Goal: Task Accomplishment & Management: Use online tool/utility

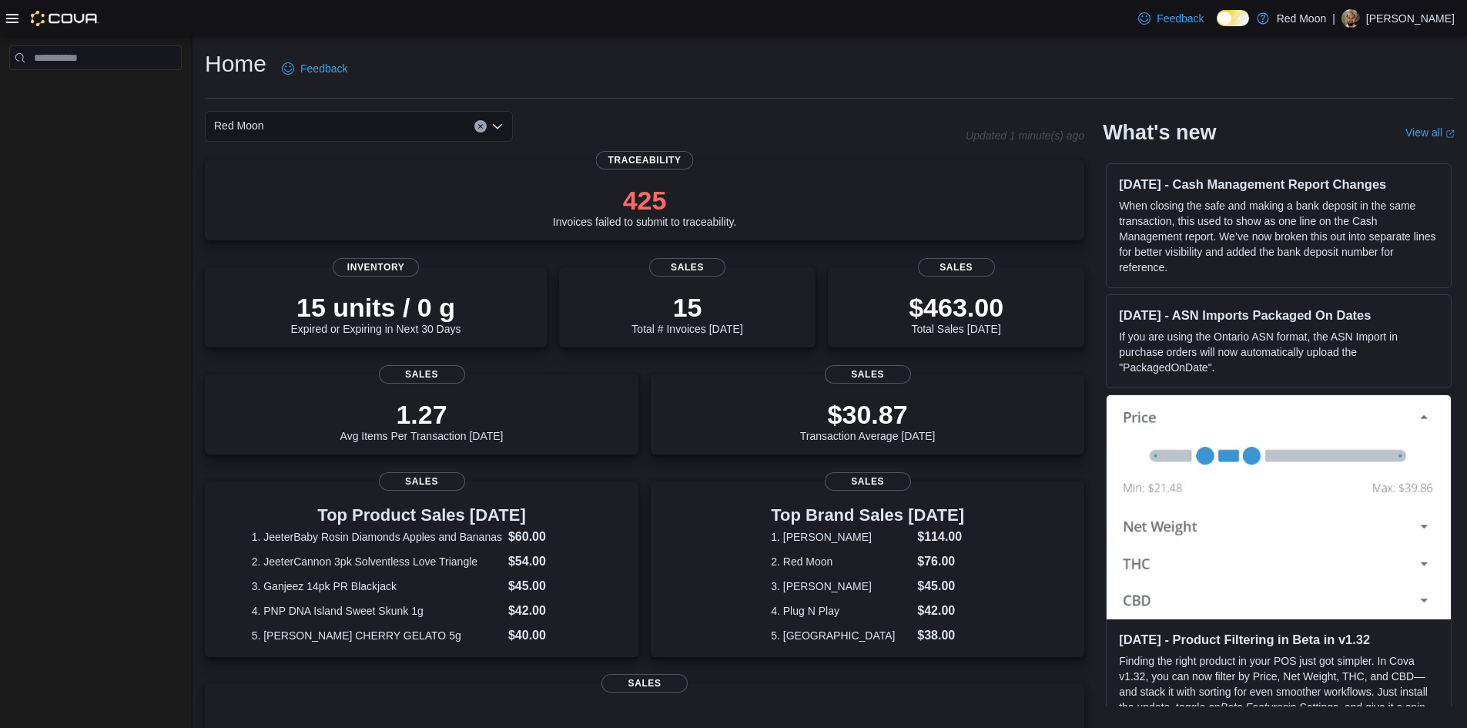
click at [17, 23] on icon at bounding box center [12, 18] width 12 height 12
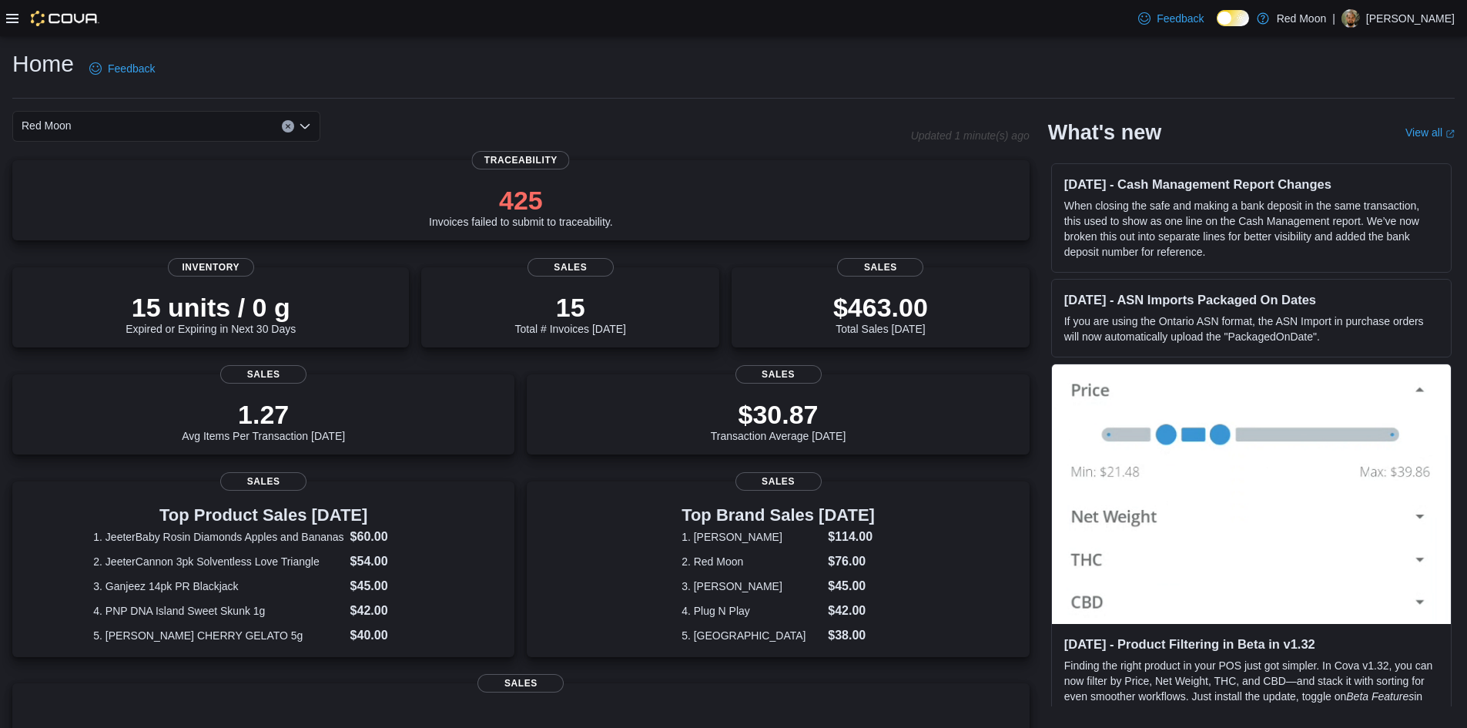
click at [16, 25] on div at bounding box center [52, 18] width 93 height 15
click at [15, 15] on icon at bounding box center [12, 18] width 12 height 12
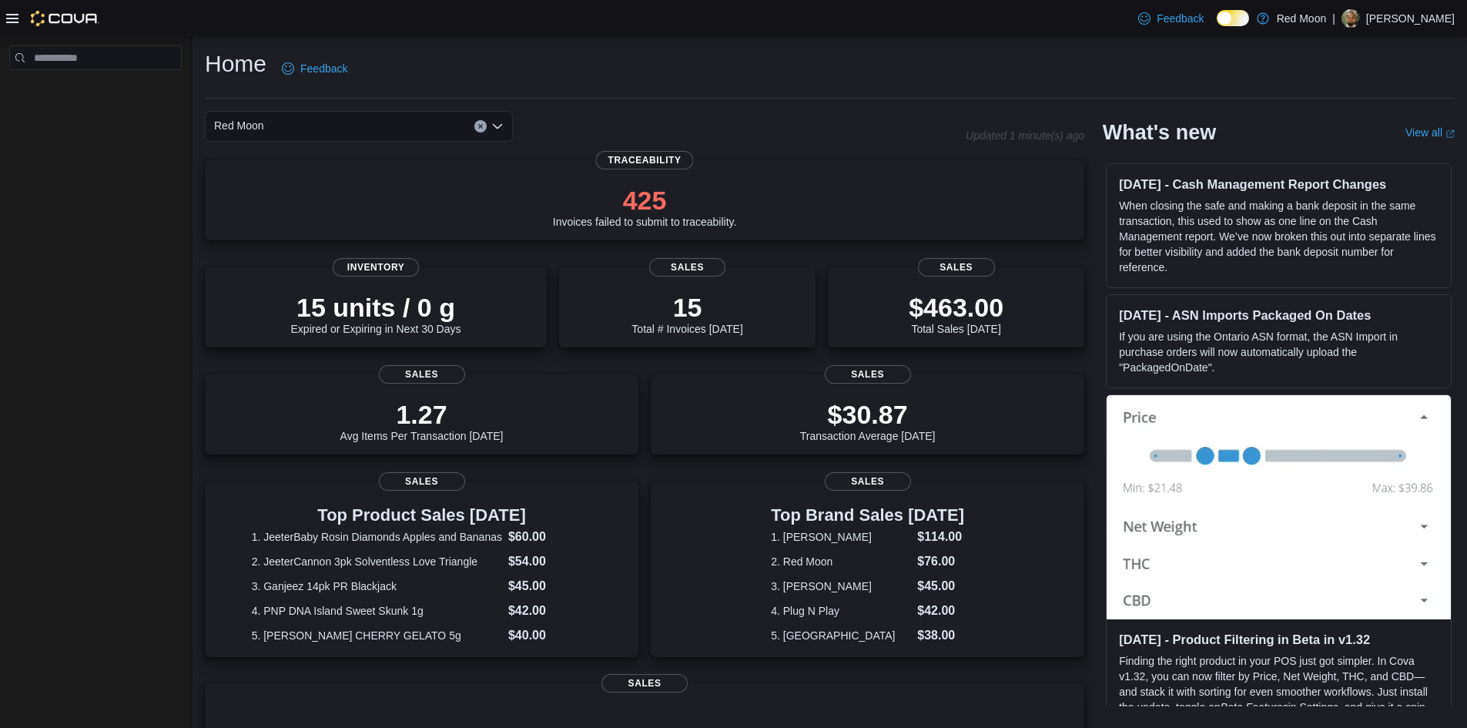
click at [83, 75] on nav "Complex example" at bounding box center [95, 91] width 172 height 37
click at [89, 65] on input "search" at bounding box center [95, 57] width 172 height 25
type input "*******"
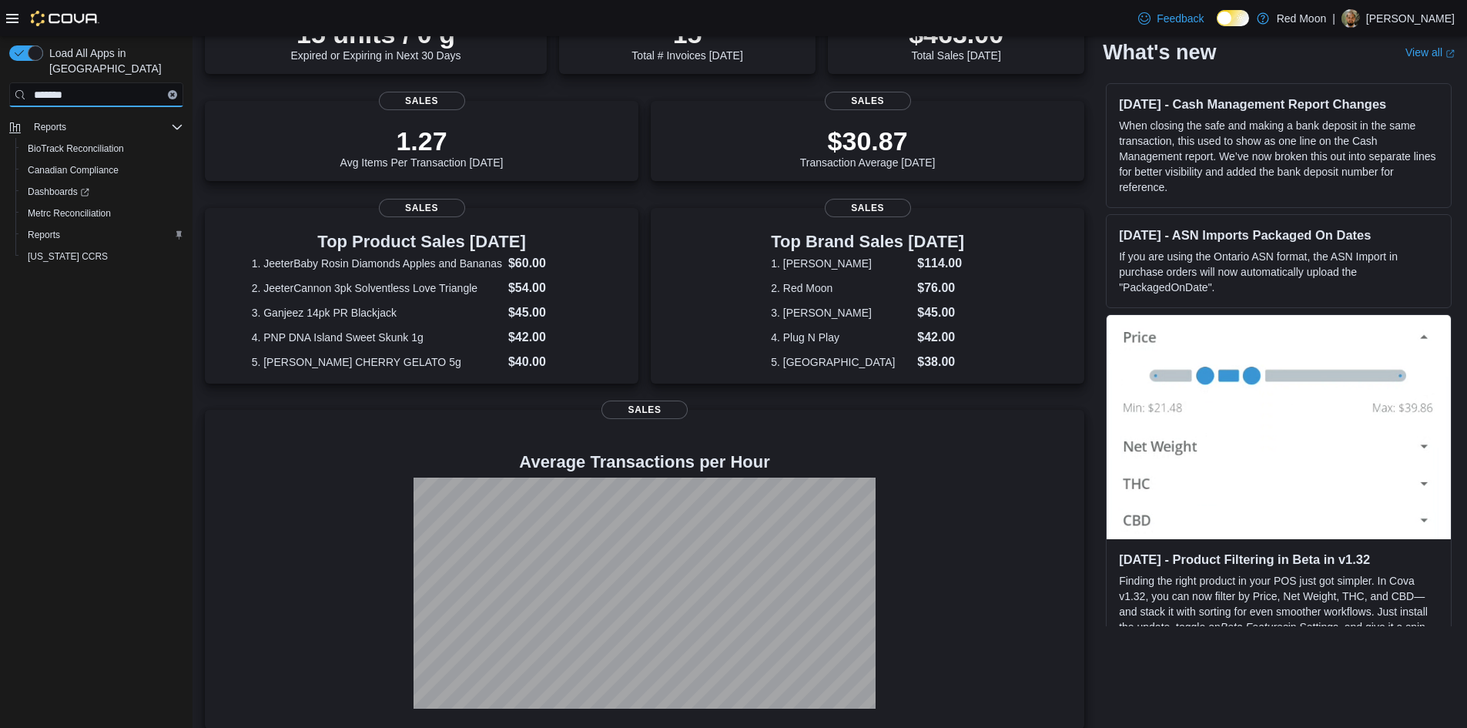
scroll to position [196, 0]
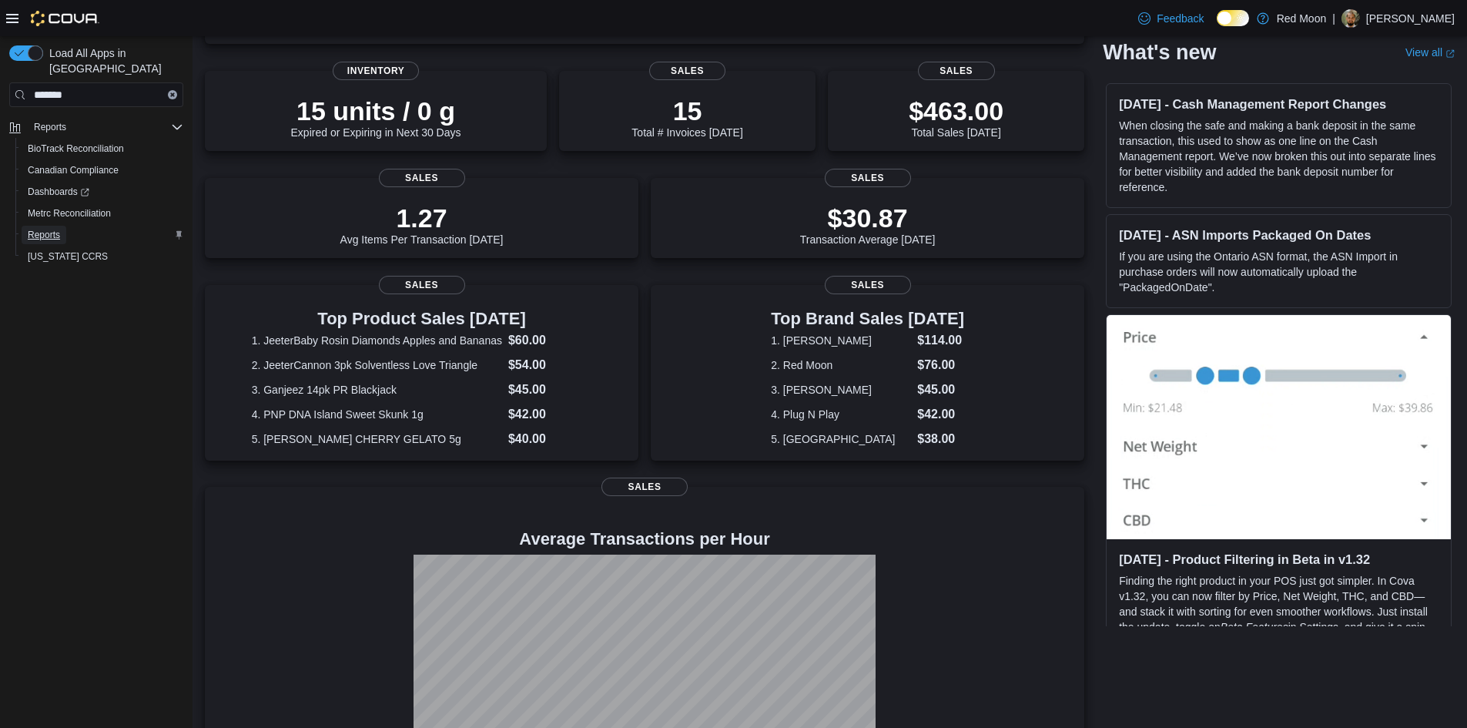
click at [44, 226] on span "Reports" at bounding box center [44, 235] width 32 height 18
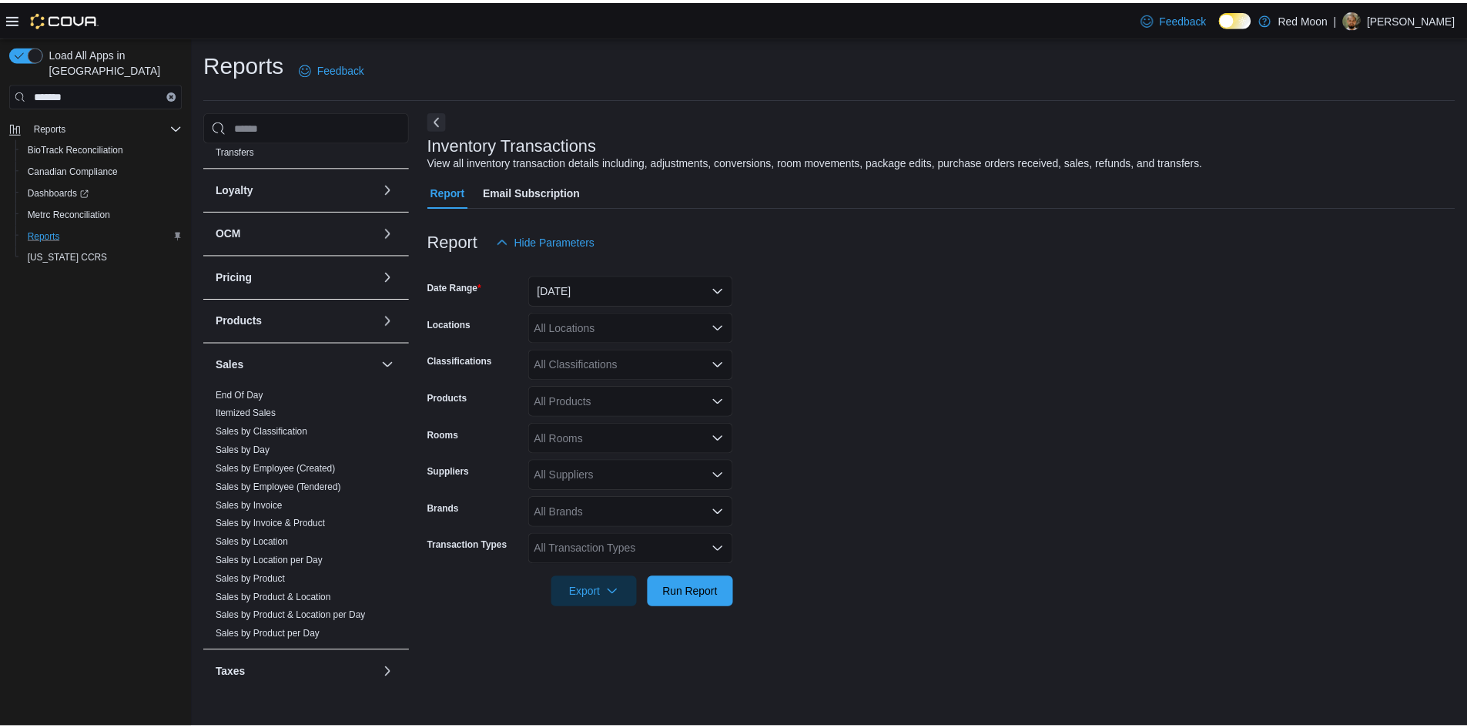
scroll to position [533, 0]
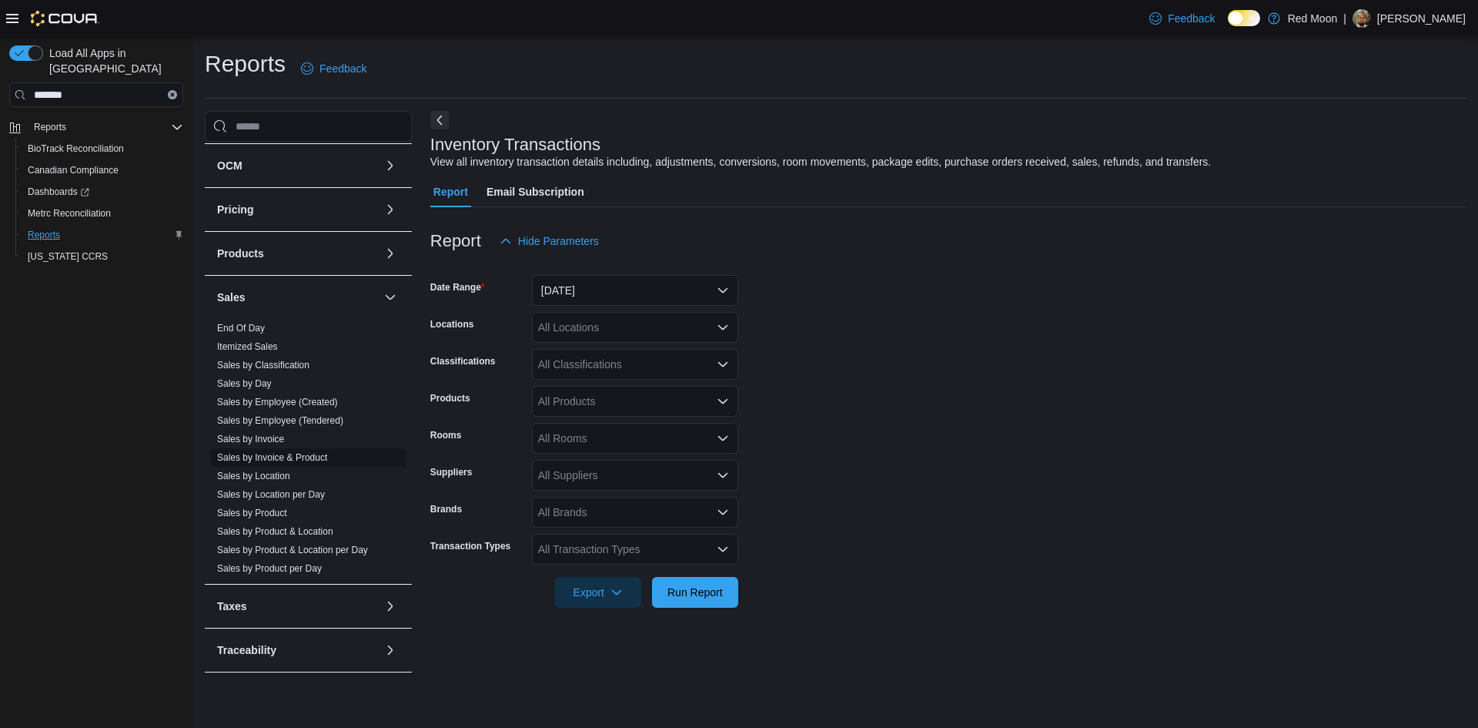
click at [291, 457] on link "Sales by Invoice & Product" at bounding box center [272, 457] width 110 height 11
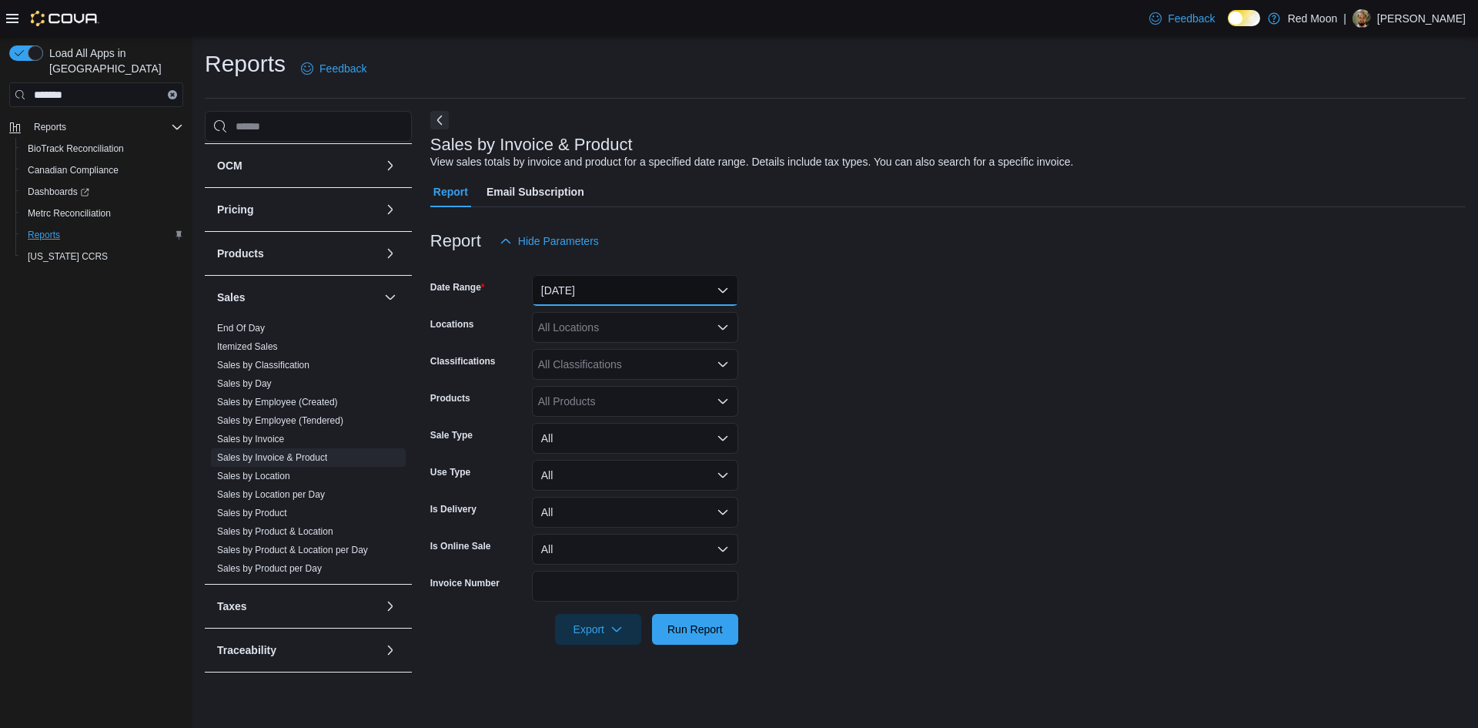
click at [601, 293] on button "Yesterday" at bounding box center [635, 290] width 206 height 31
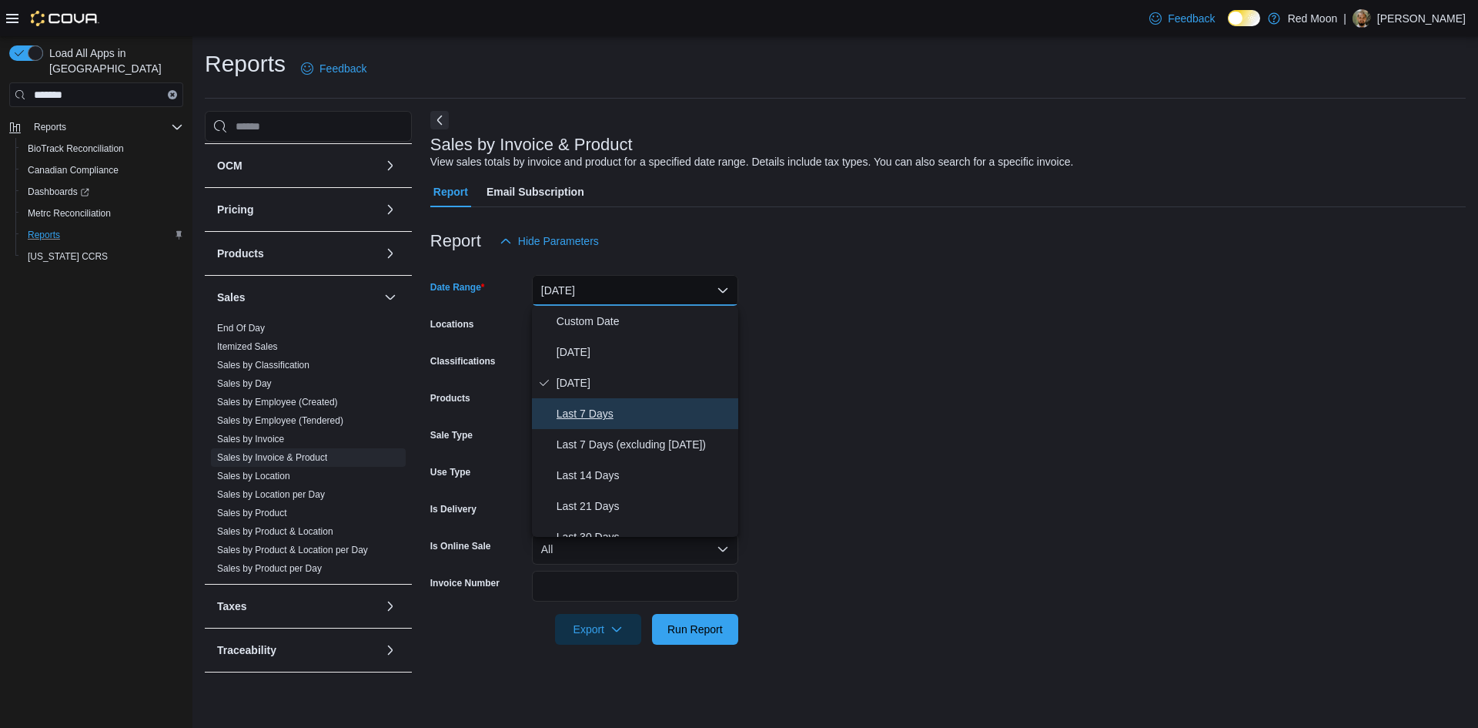
click at [614, 414] on span "Last 7 Days" at bounding box center [645, 413] width 176 height 18
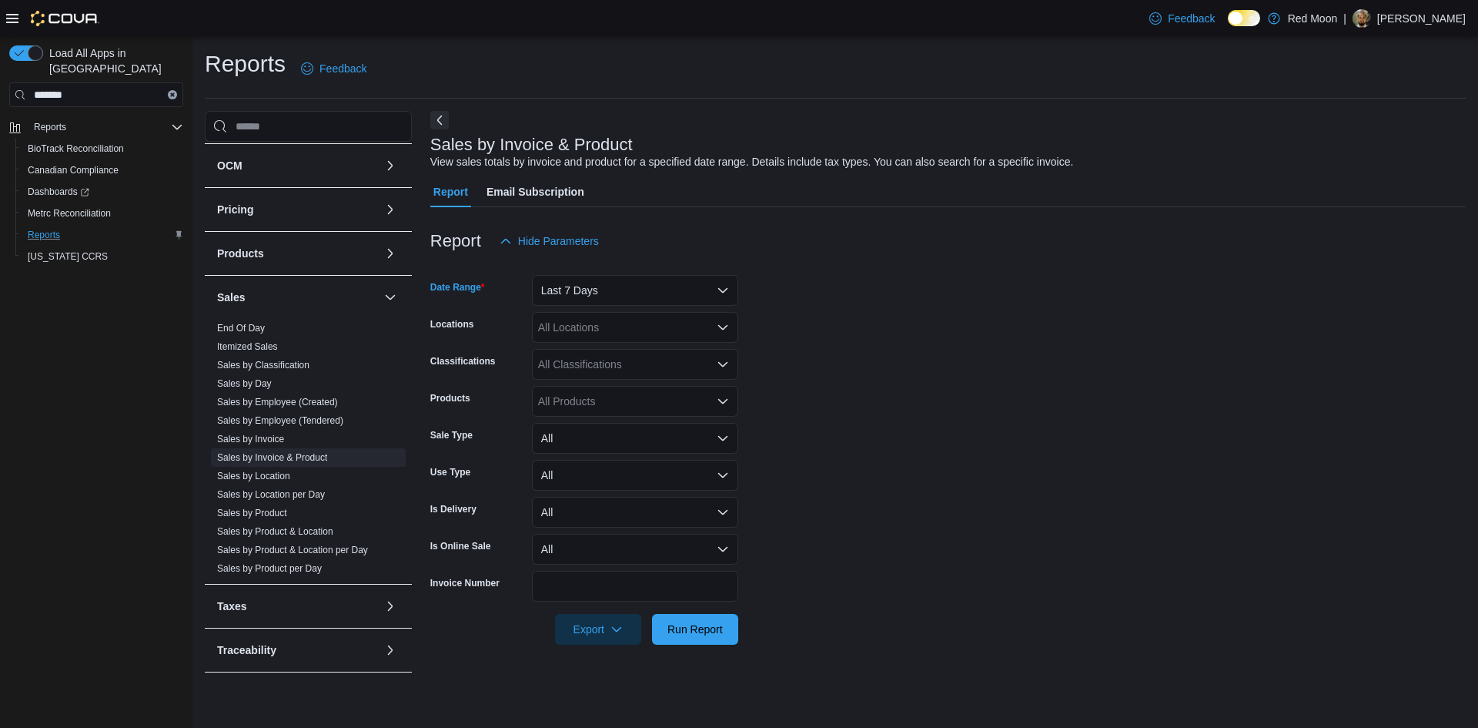
click at [599, 401] on div "All Products" at bounding box center [635, 401] width 206 height 31
paste input "********"
type input "********"
click at [608, 422] on div "Humo 3.5g Smalls Chalino OG" at bounding box center [635, 427] width 188 height 15
click at [798, 461] on form "Date Range Last 7 Days Locations All Locations Classifications All Classificati…" at bounding box center [948, 450] width 1036 height 388
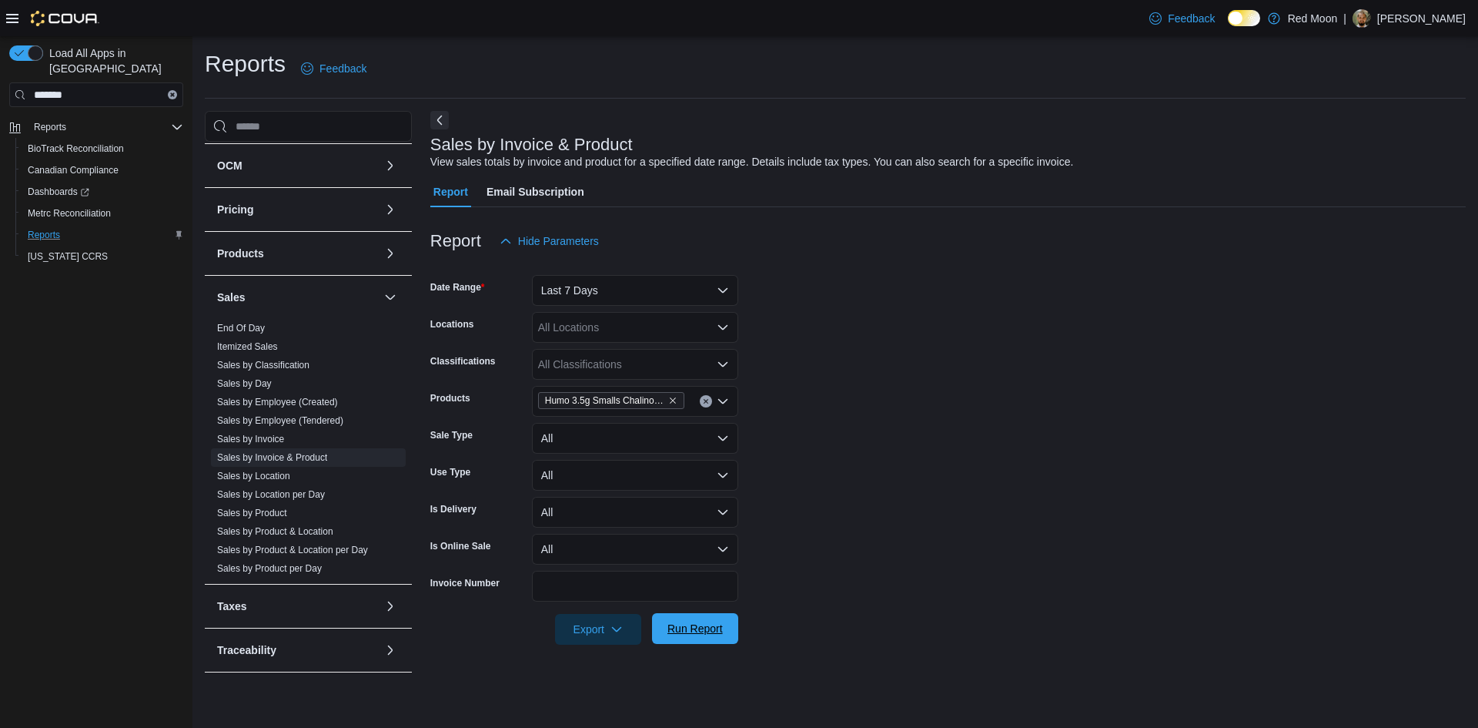
click at [715, 628] on span "Run Report" at bounding box center [695, 628] width 55 height 15
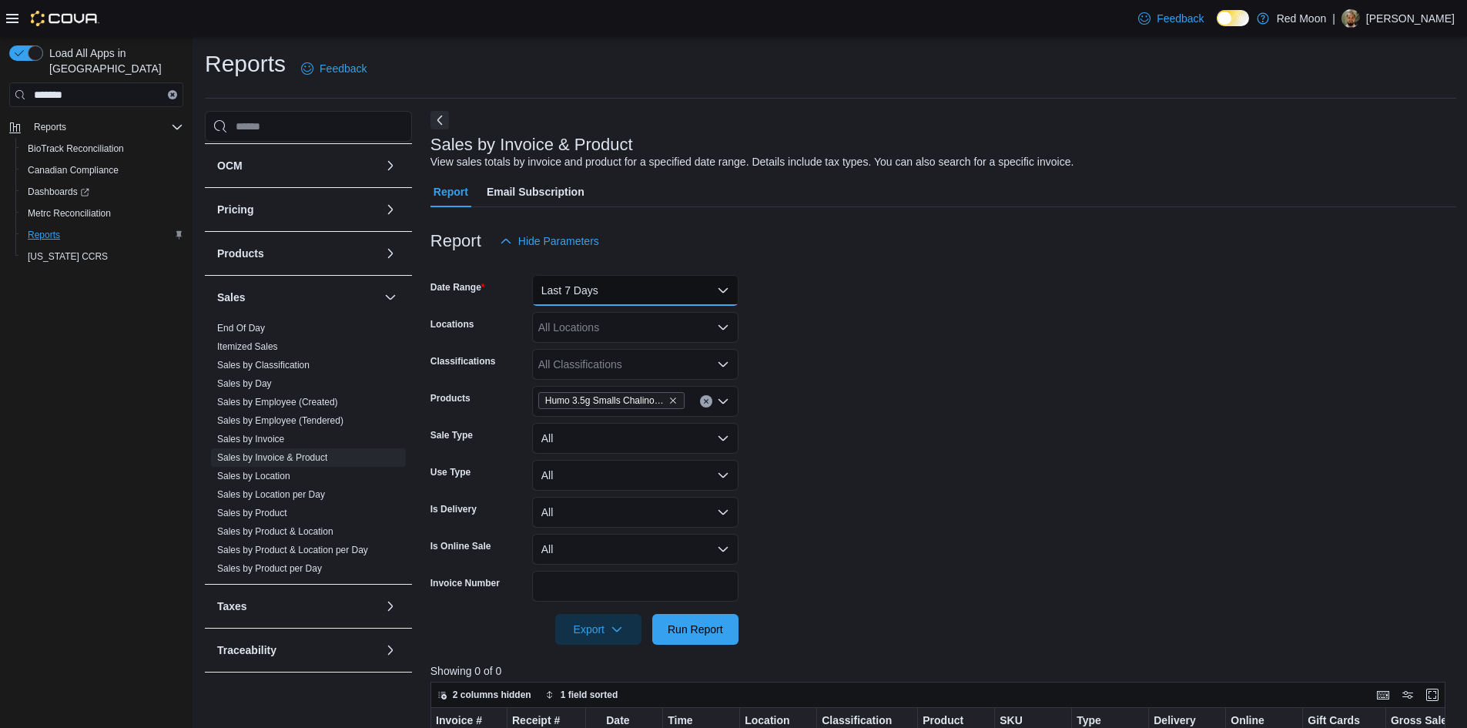
click at [659, 291] on button "Last 7 Days" at bounding box center [635, 290] width 206 height 31
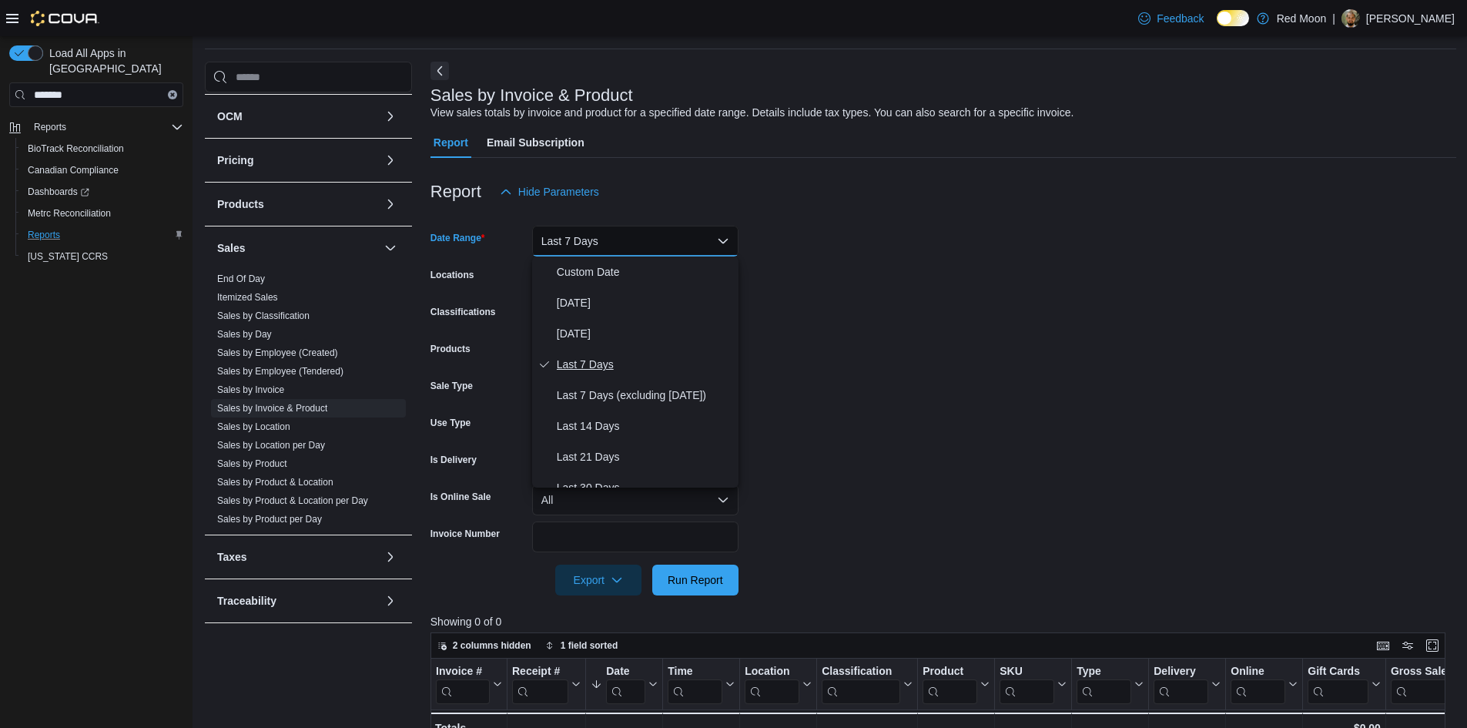
scroll to position [77, 0]
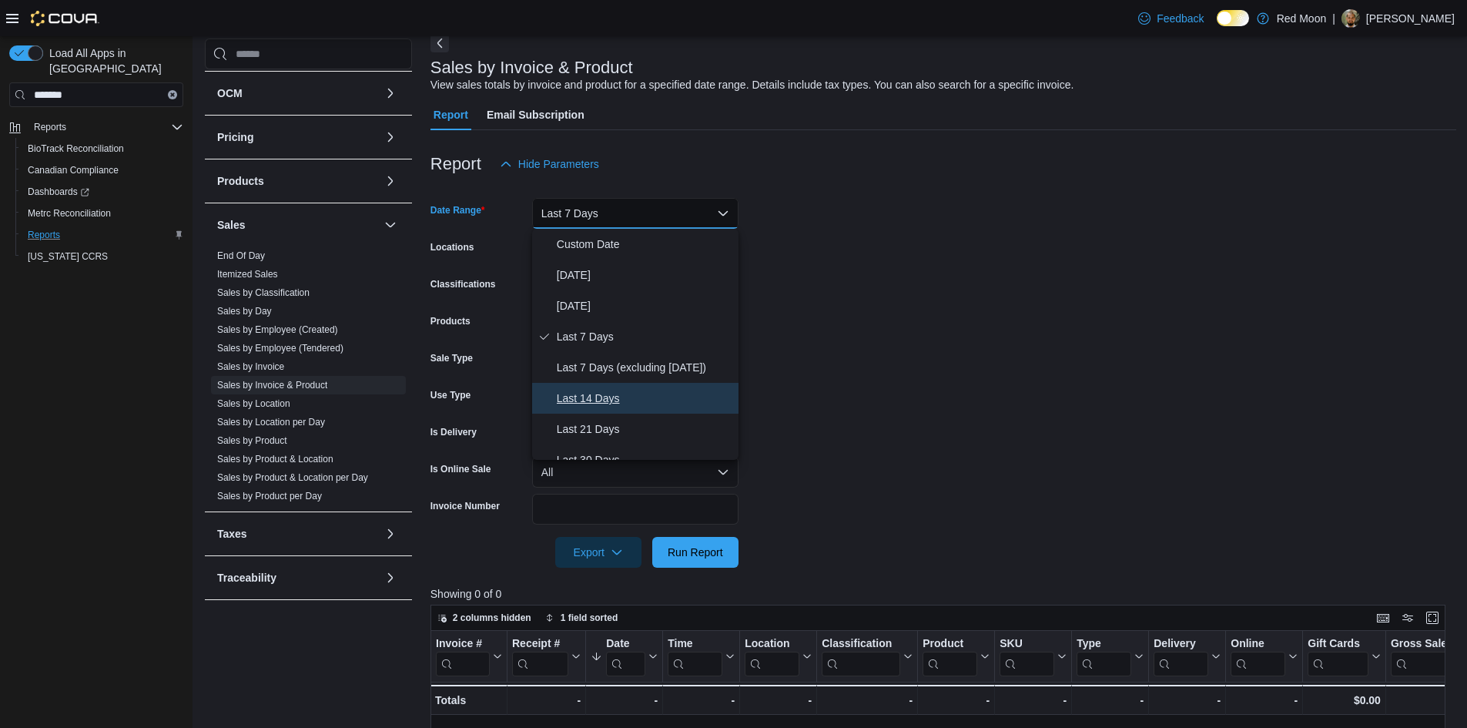
click at [628, 390] on span "Last 14 Days" at bounding box center [645, 398] width 176 height 18
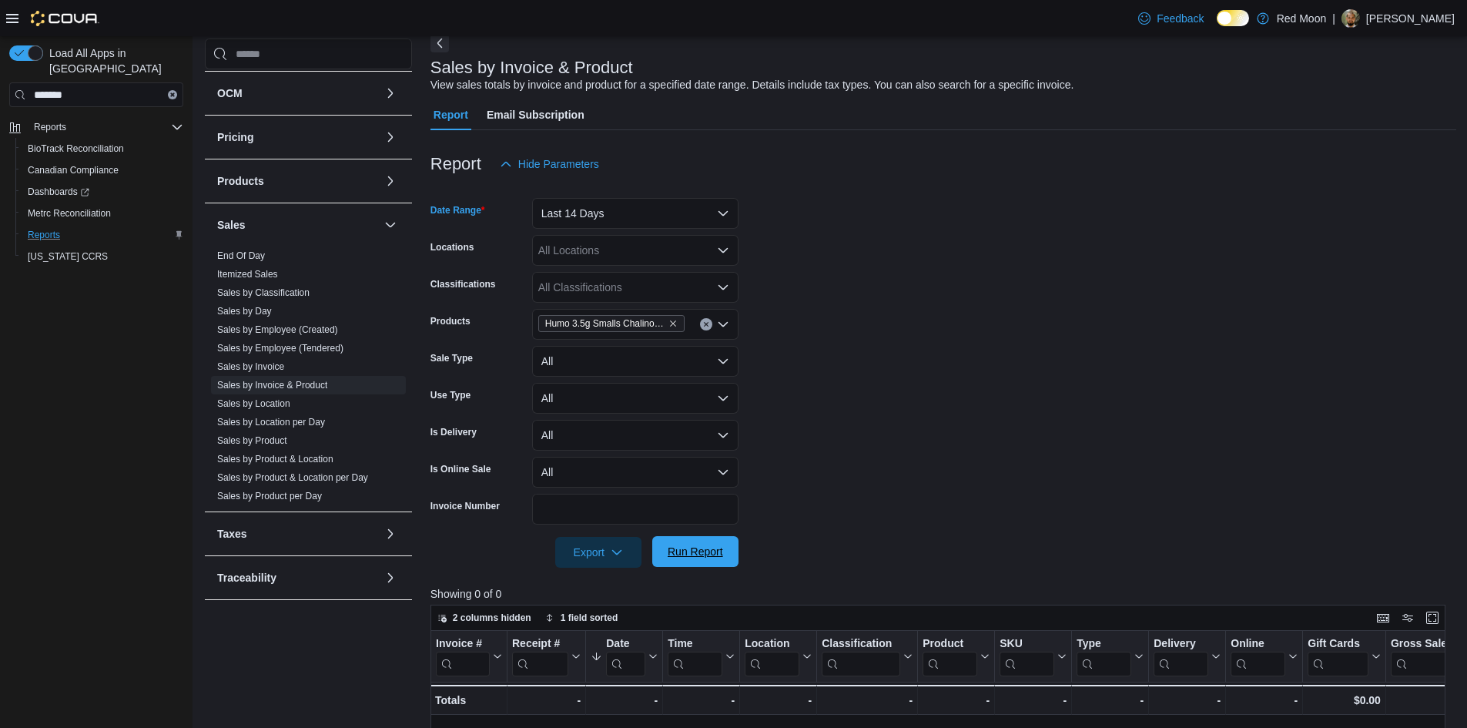
click at [691, 542] on span "Run Report" at bounding box center [695, 551] width 68 height 31
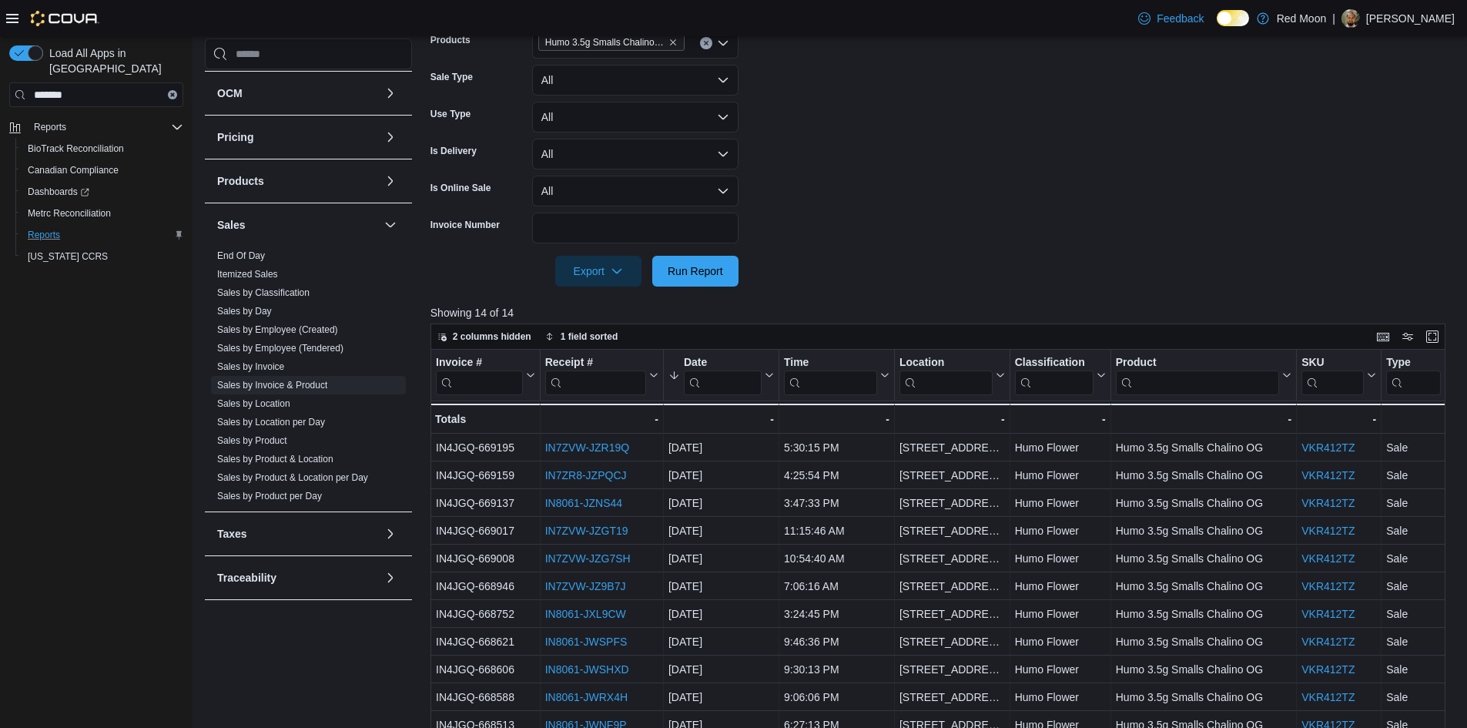
scroll to position [385, 0]
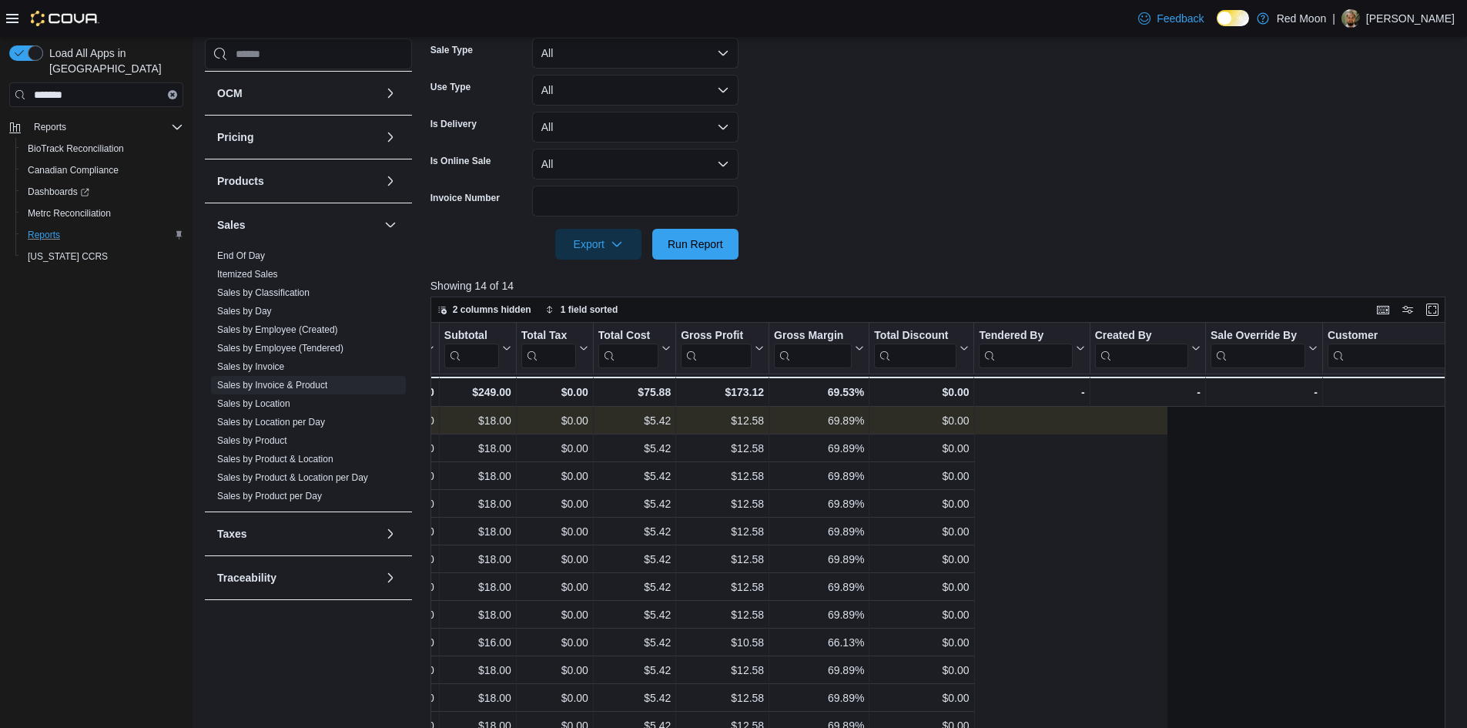
drag, startPoint x: 998, startPoint y: 425, endPoint x: 1094, endPoint y: 419, distance: 96.4
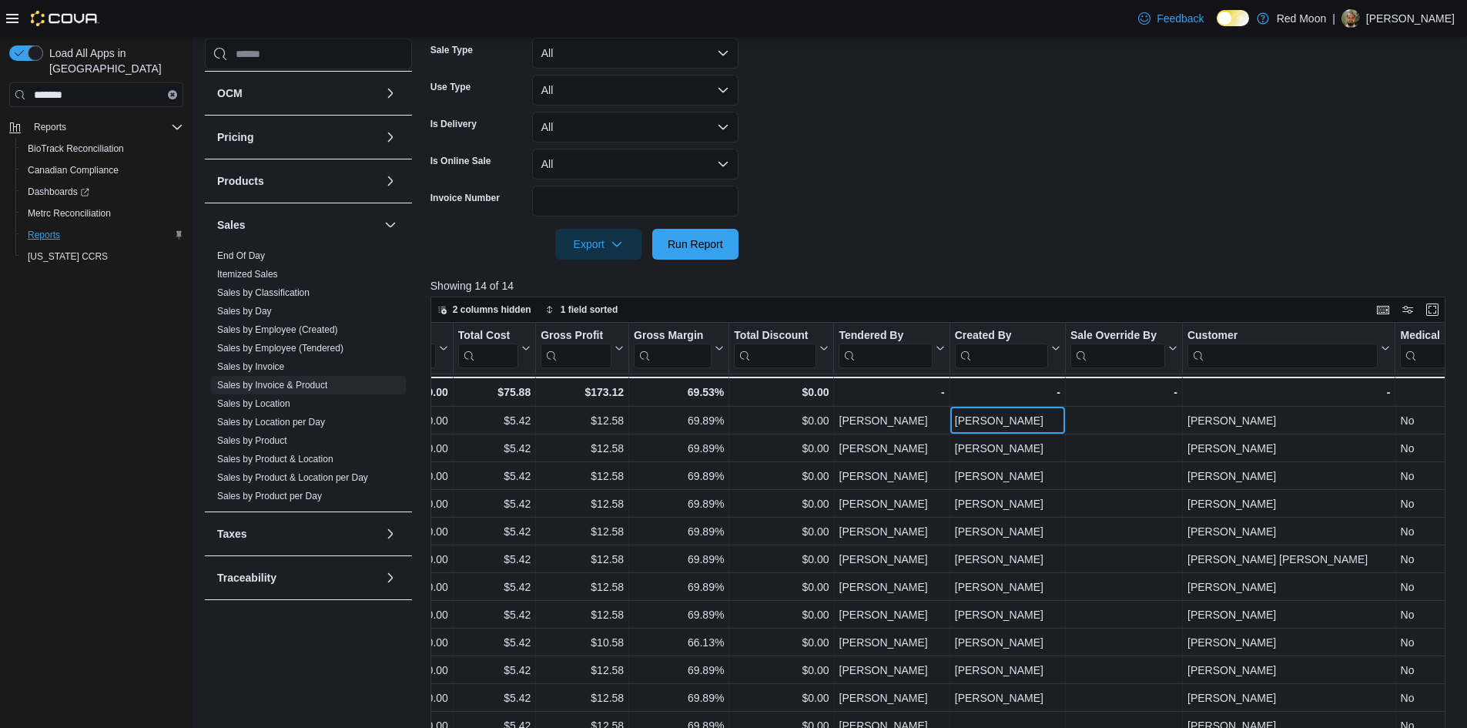
scroll to position [0, 1506]
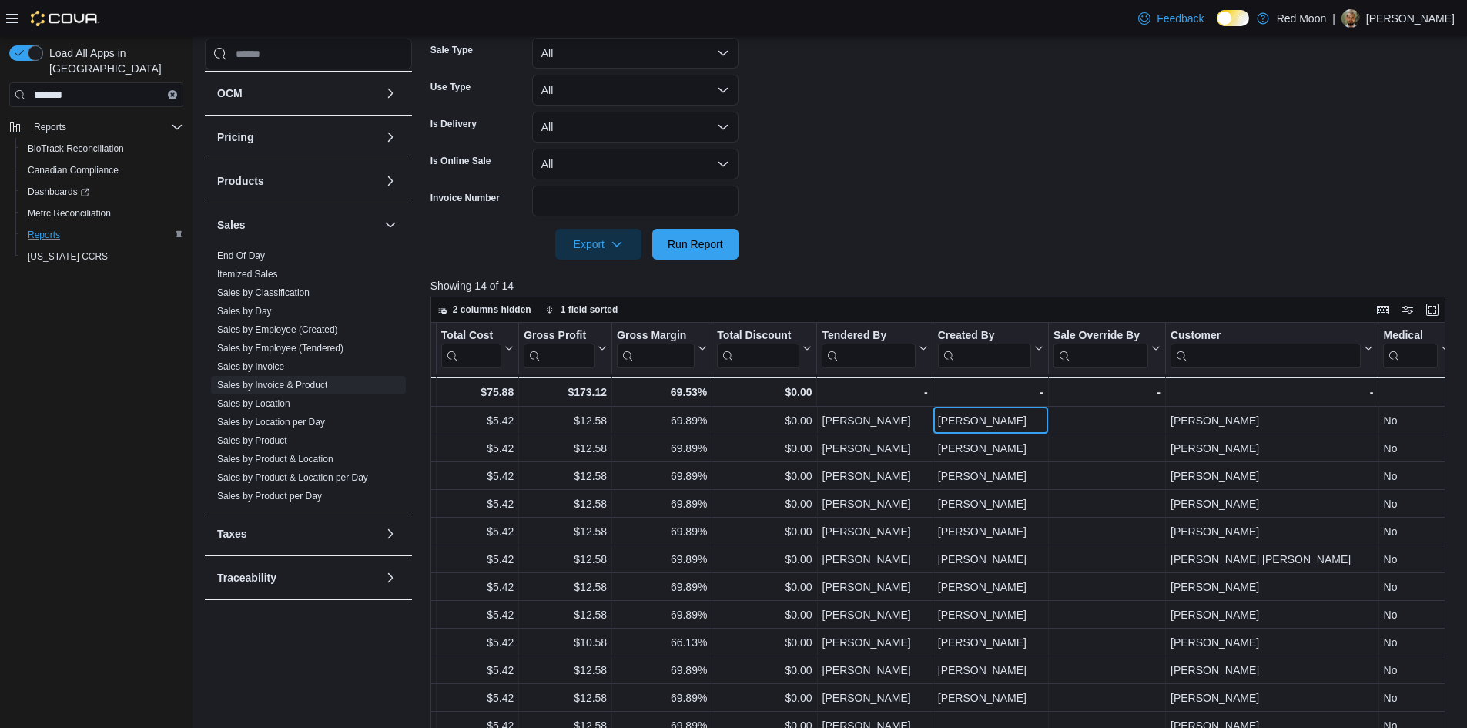
drag, startPoint x: 1088, startPoint y: 420, endPoint x: 1224, endPoint y: 426, distance: 135.6
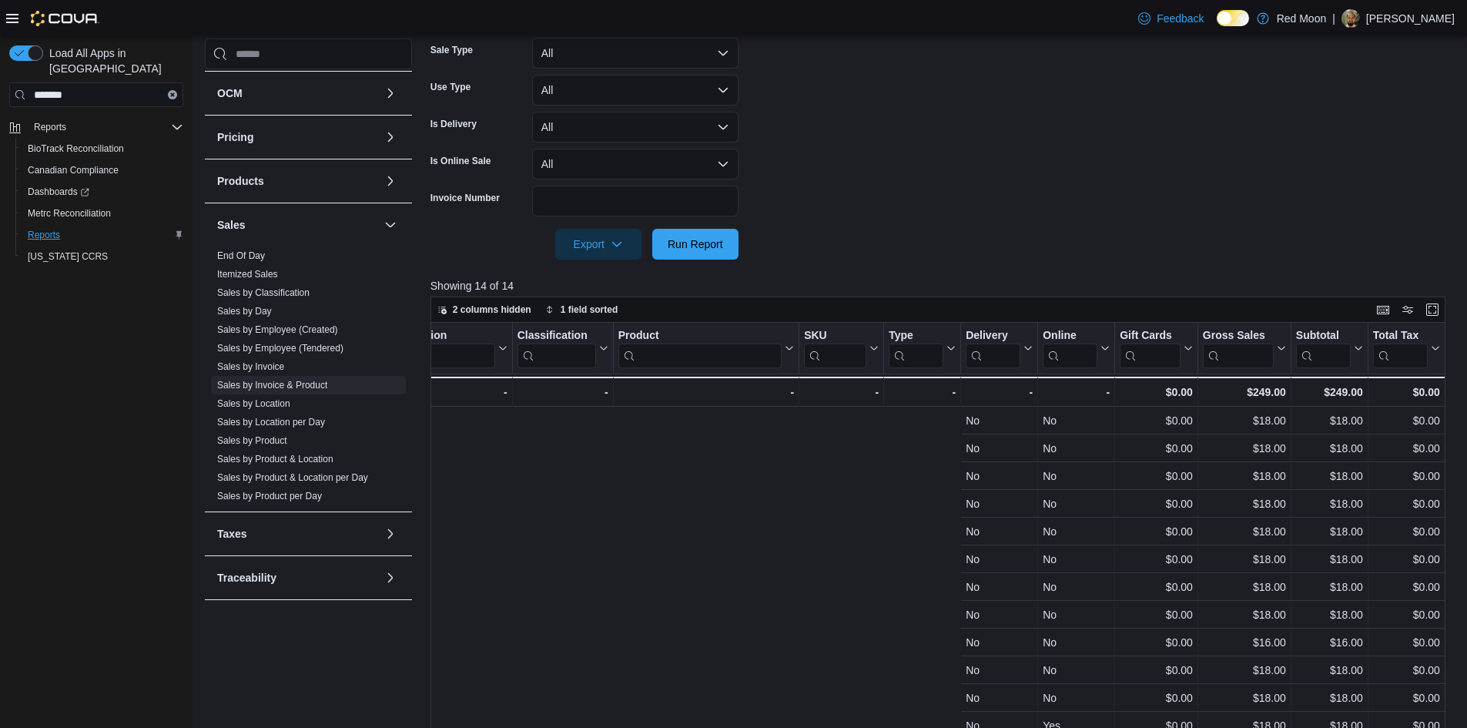
scroll to position [0, 0]
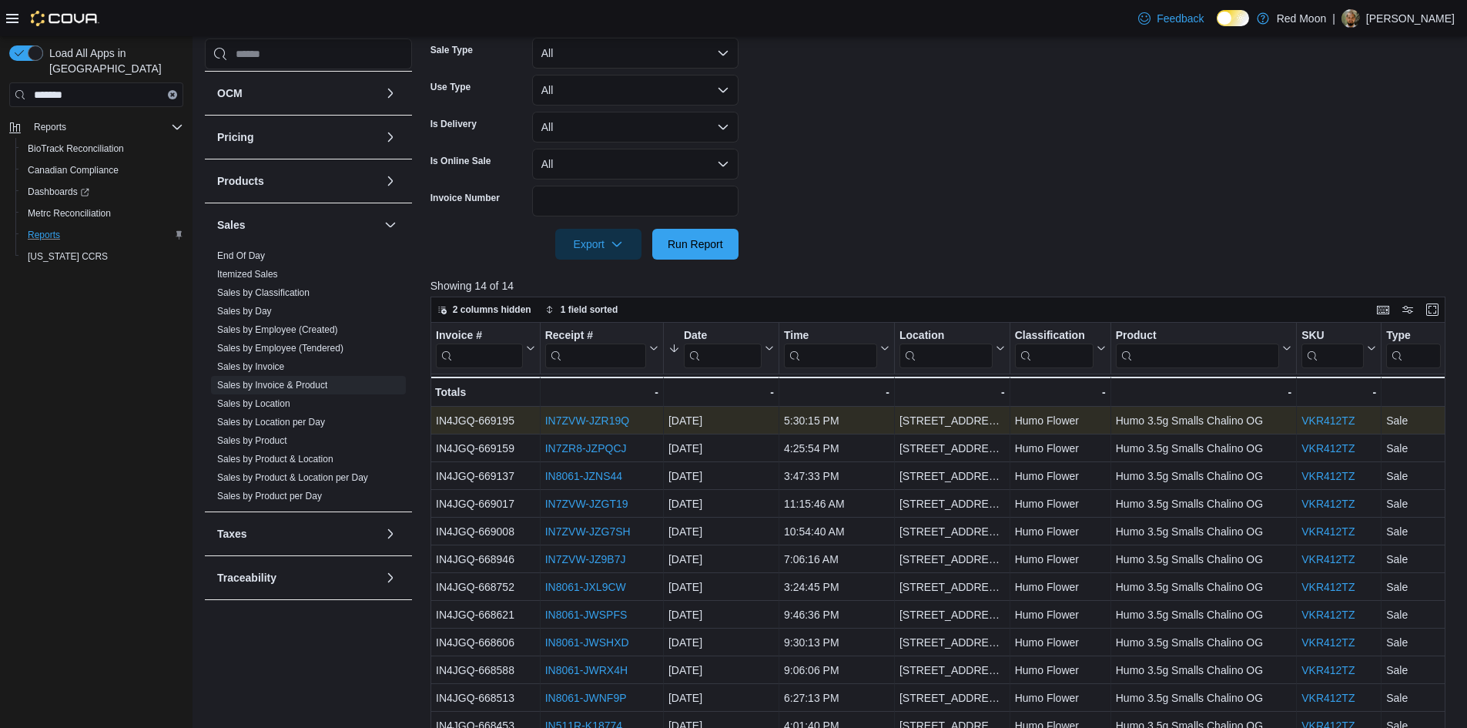
drag, startPoint x: 1301, startPoint y: 424, endPoint x: 851, endPoint y: 417, distance: 450.5
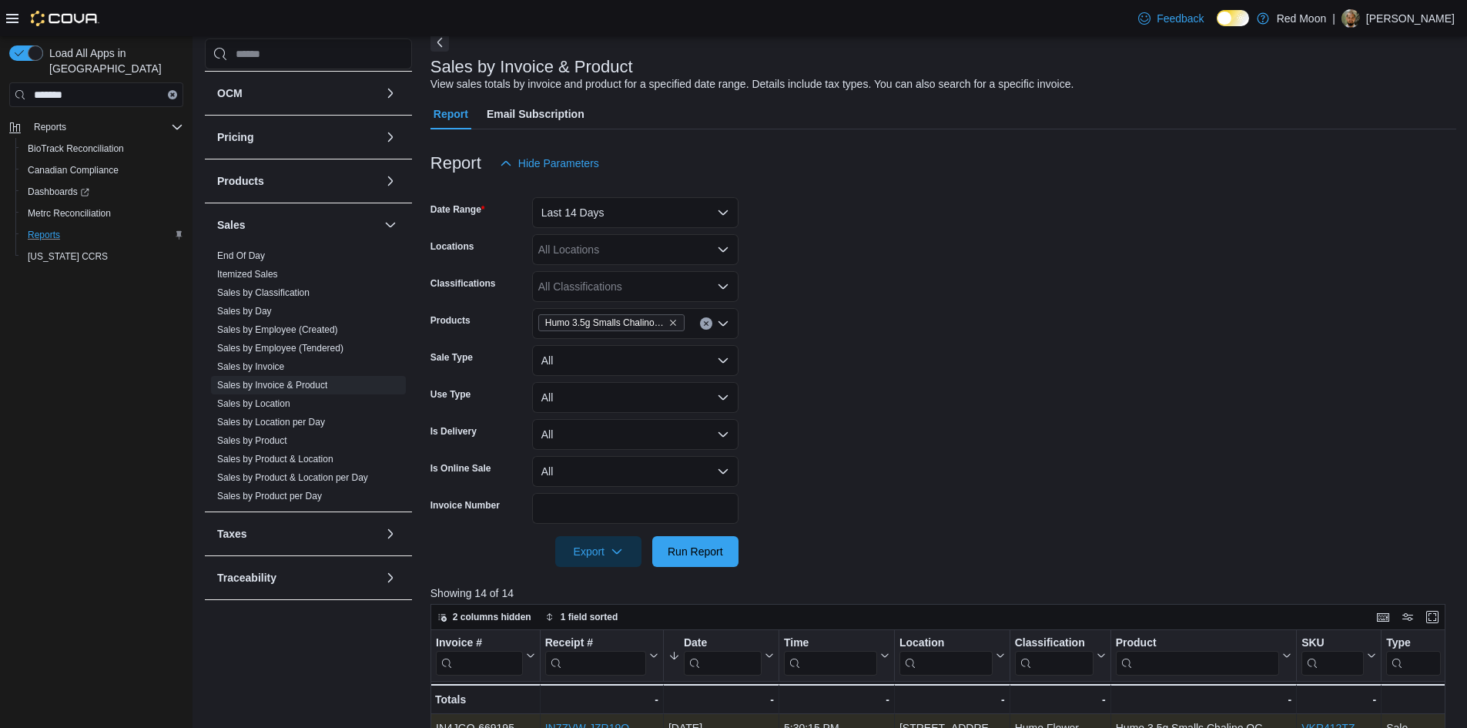
scroll to position [77, 0]
